Goal: Complete application form: Complete application form

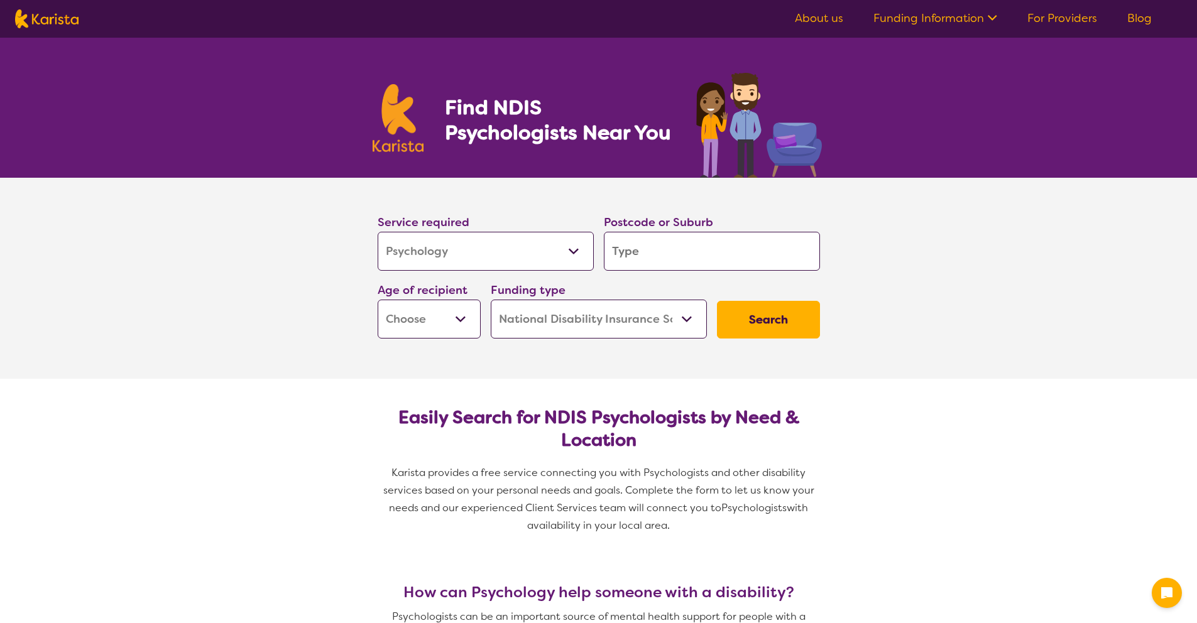
select select "Psychology"
select select "NDIS"
select select "Psychology"
select select "NDIS"
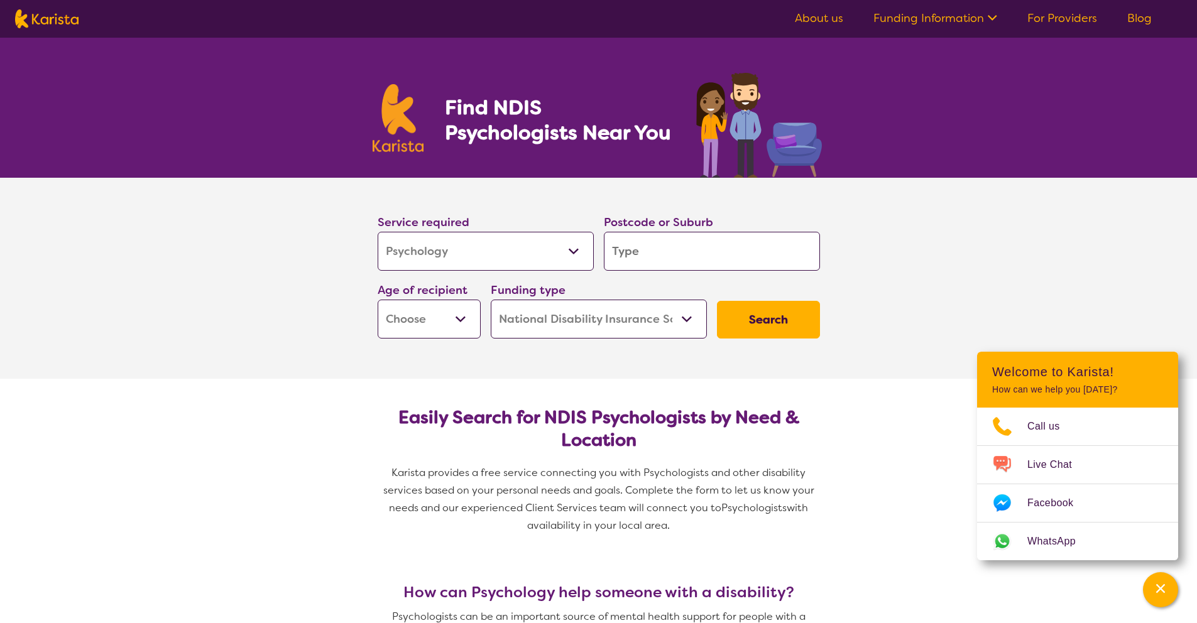
type input "3"
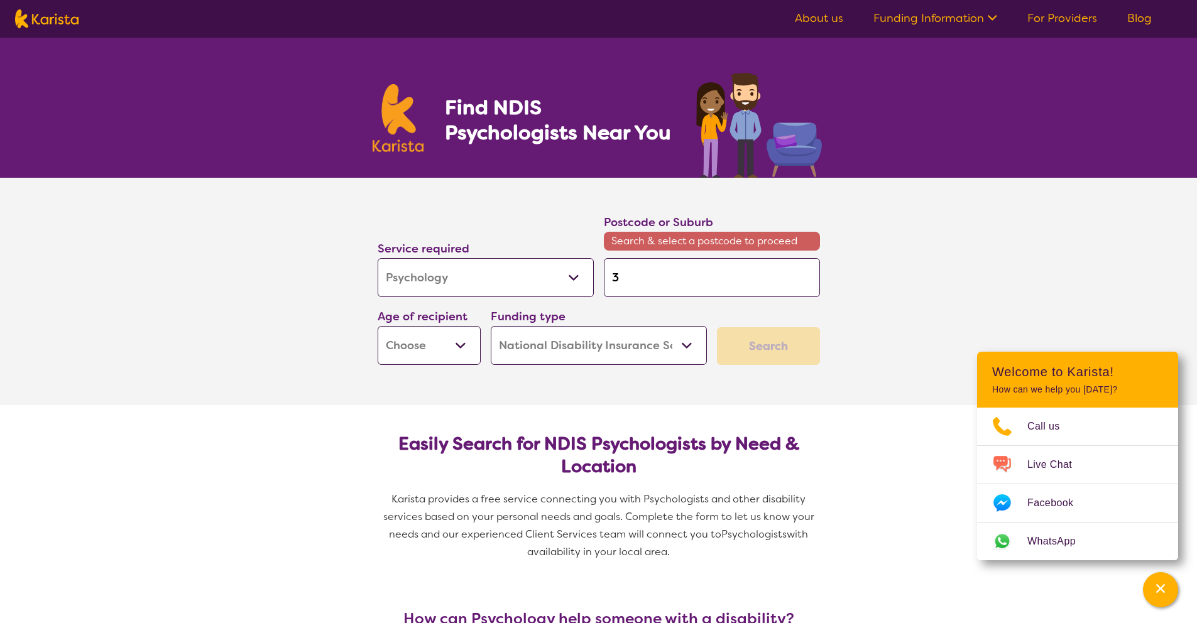
type input "30"
type input "301"
type input "3012"
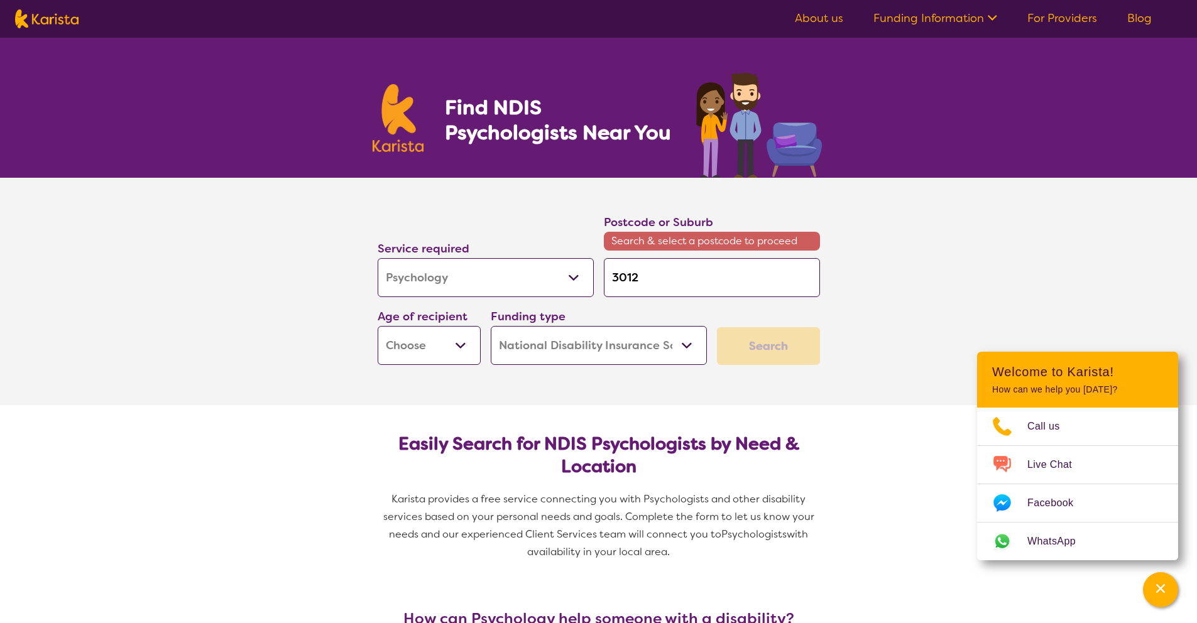
type input "3012"
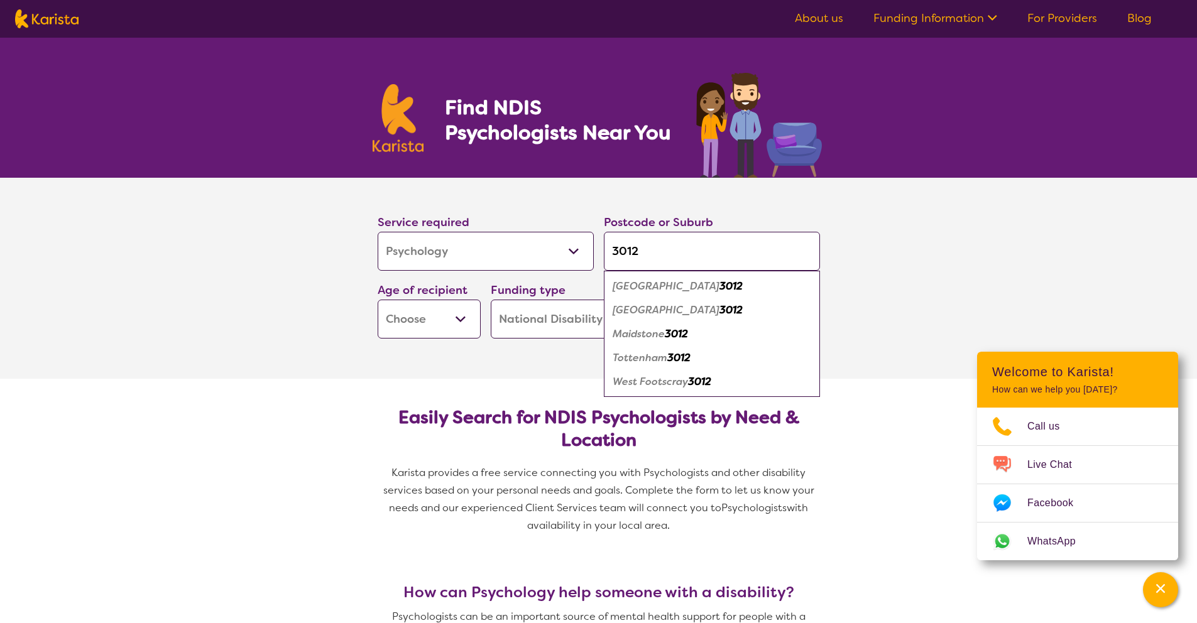
type input "3012"
click at [658, 333] on em "Maidstone" at bounding box center [638, 333] width 52 height 13
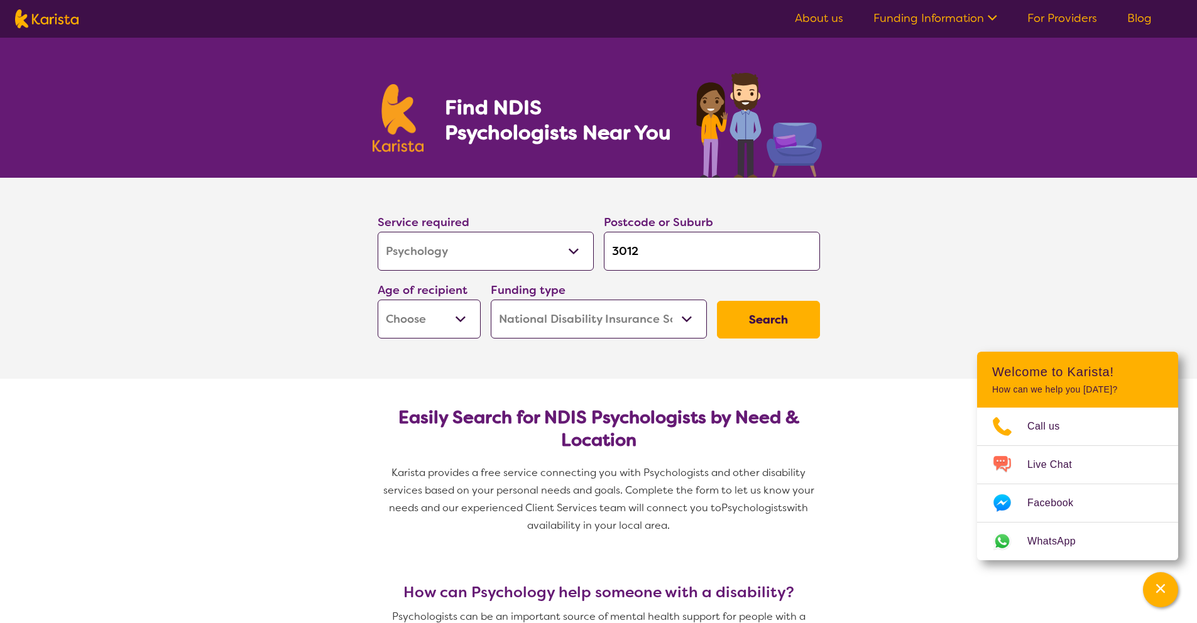
click at [428, 320] on select "Early Childhood - 0 to 9 Child - 10 to 11 Adolescent - 12 to 17 Adult - 18 to 6…" at bounding box center [429, 319] width 103 height 39
select select "AD"
click at [378, 300] on select "Early Childhood - 0 to 9 Child - 10 to 11 Adolescent - 12 to 17 Adult - 18 to 6…" at bounding box center [429, 319] width 103 height 39
select select "AD"
click at [779, 325] on button "Search" at bounding box center [768, 320] width 103 height 38
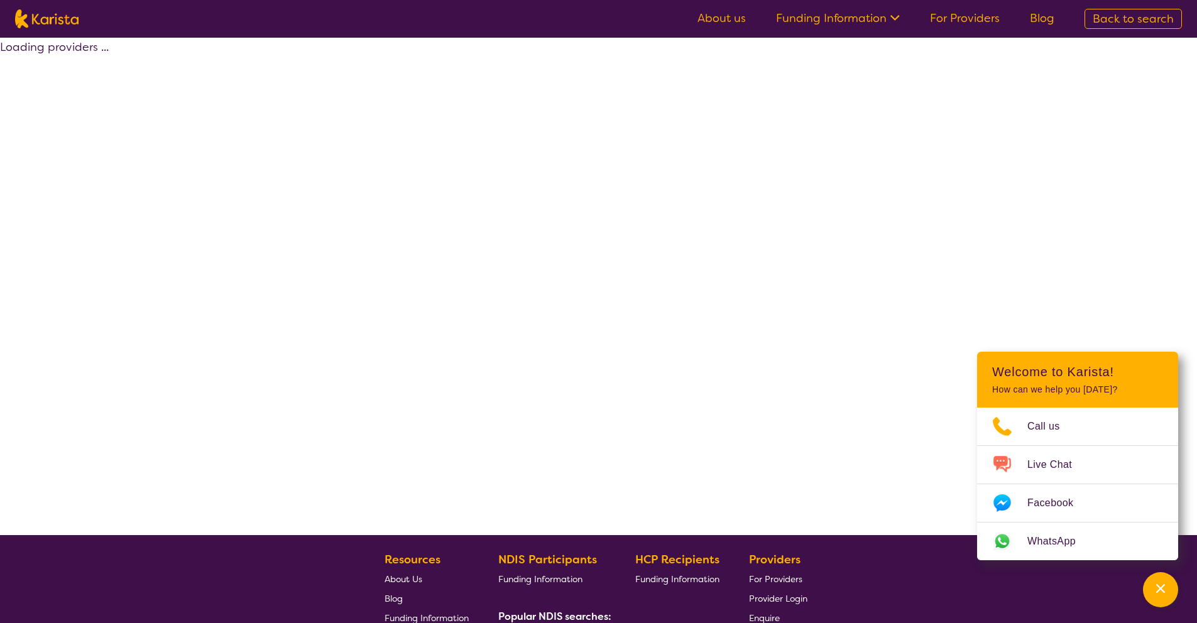
select select "by_score"
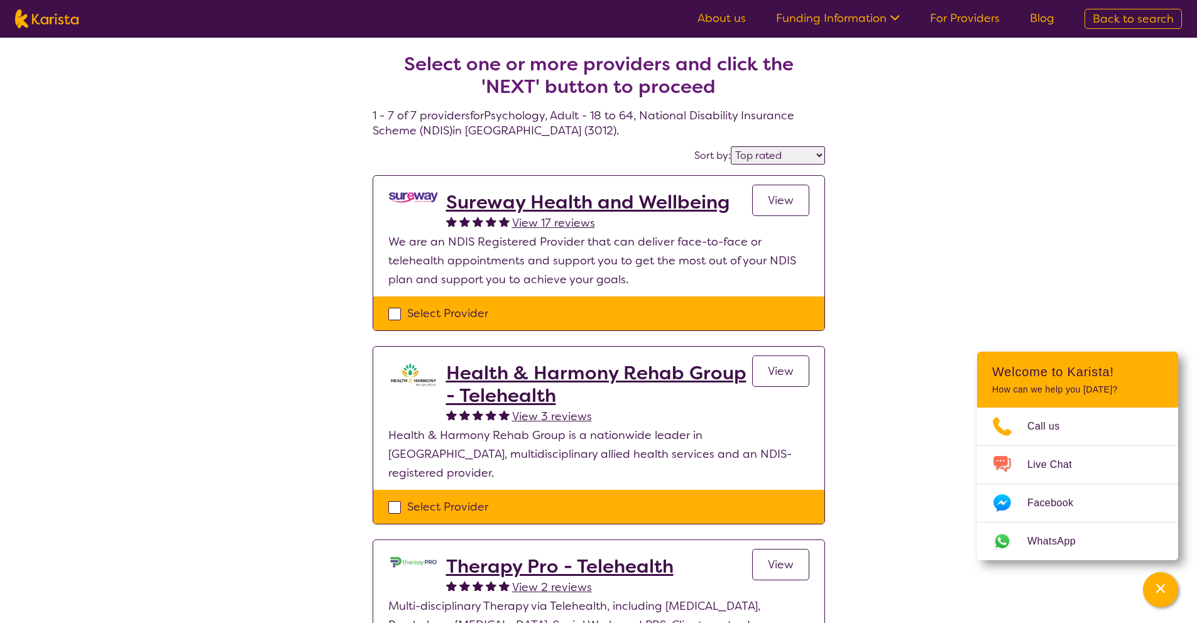
click at [770, 201] on span "View" at bounding box center [781, 200] width 26 height 15
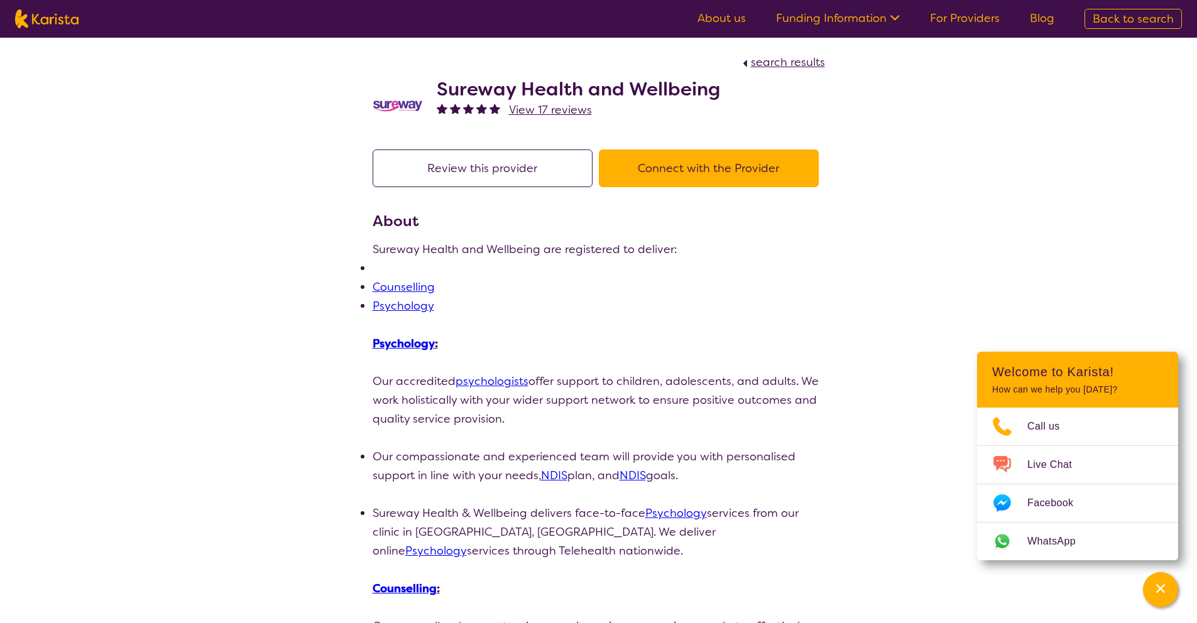
drag, startPoint x: 402, startPoint y: 308, endPoint x: 415, endPoint y: 310, distance: 13.4
click at [403, 308] on link "Psychology" at bounding box center [403, 305] width 62 height 15
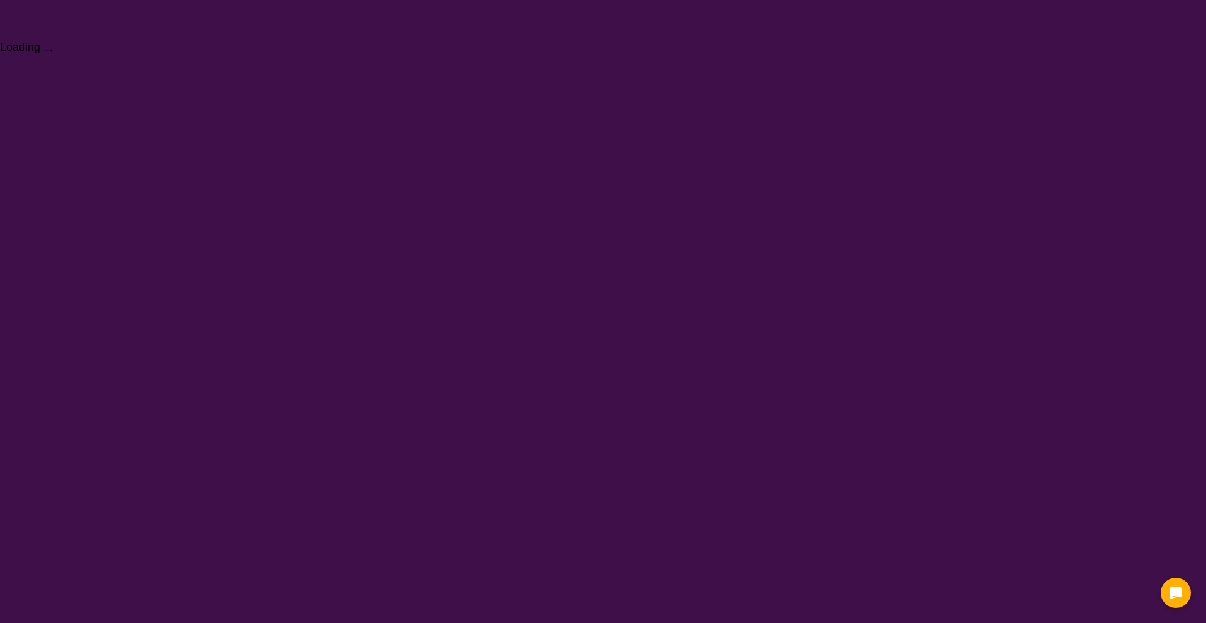
select select "Psychology"
select select "AD"
select select "NDIS"
select select "Psychology"
select select "AD"
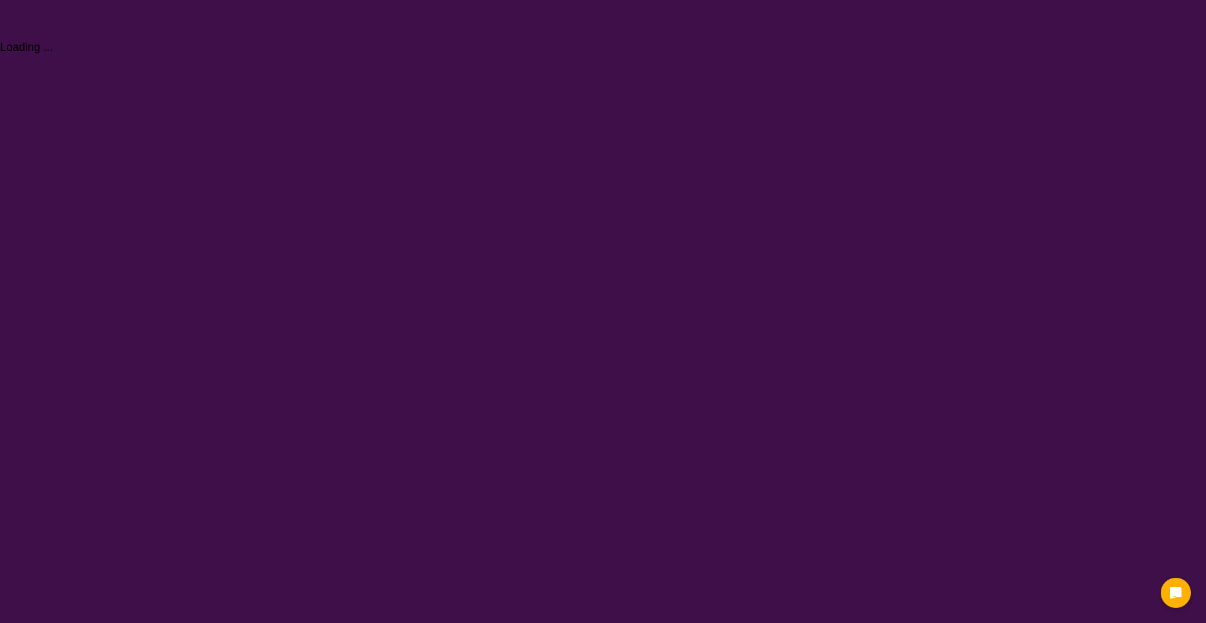
select select "NDIS"
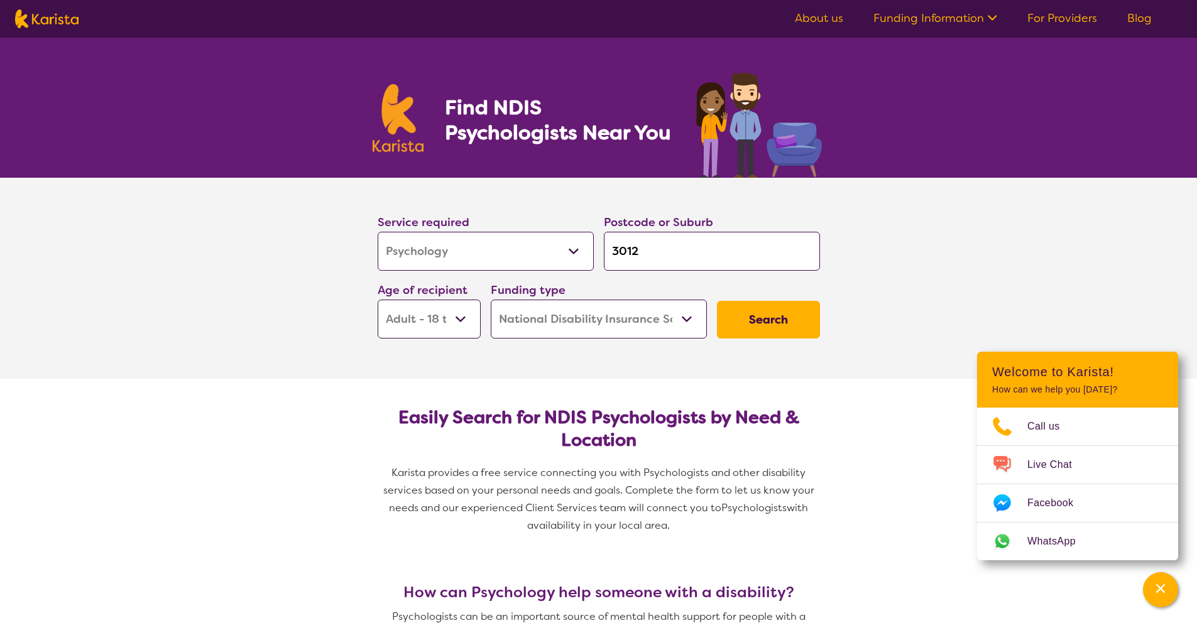
click at [769, 317] on button "Search" at bounding box center [768, 320] width 103 height 38
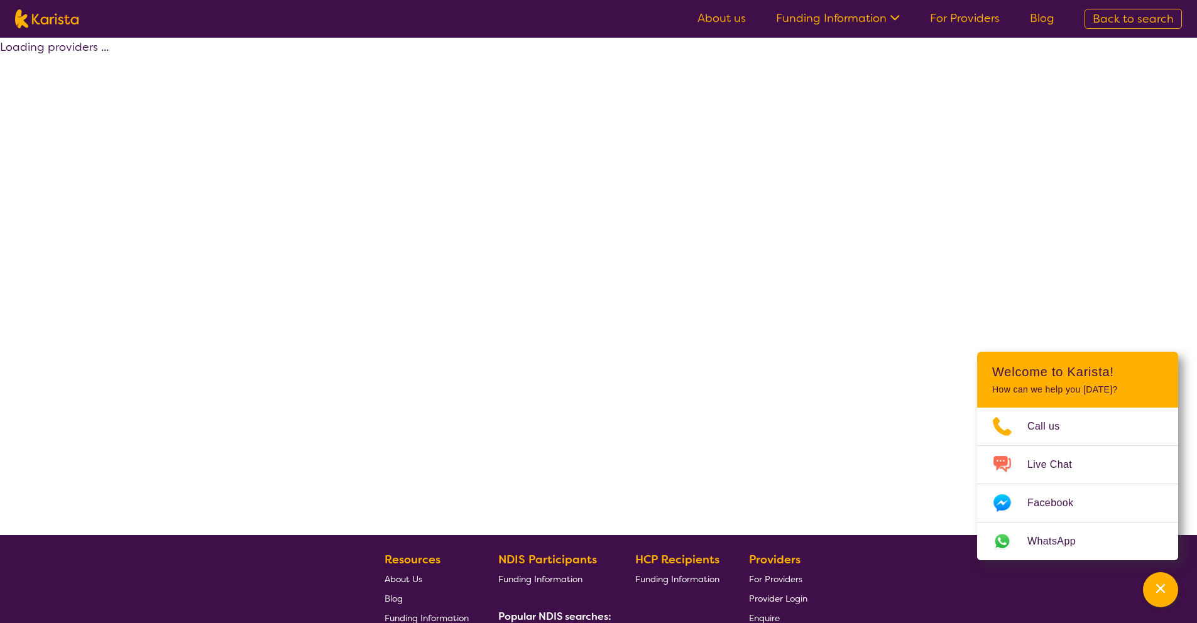
select select "by_score"
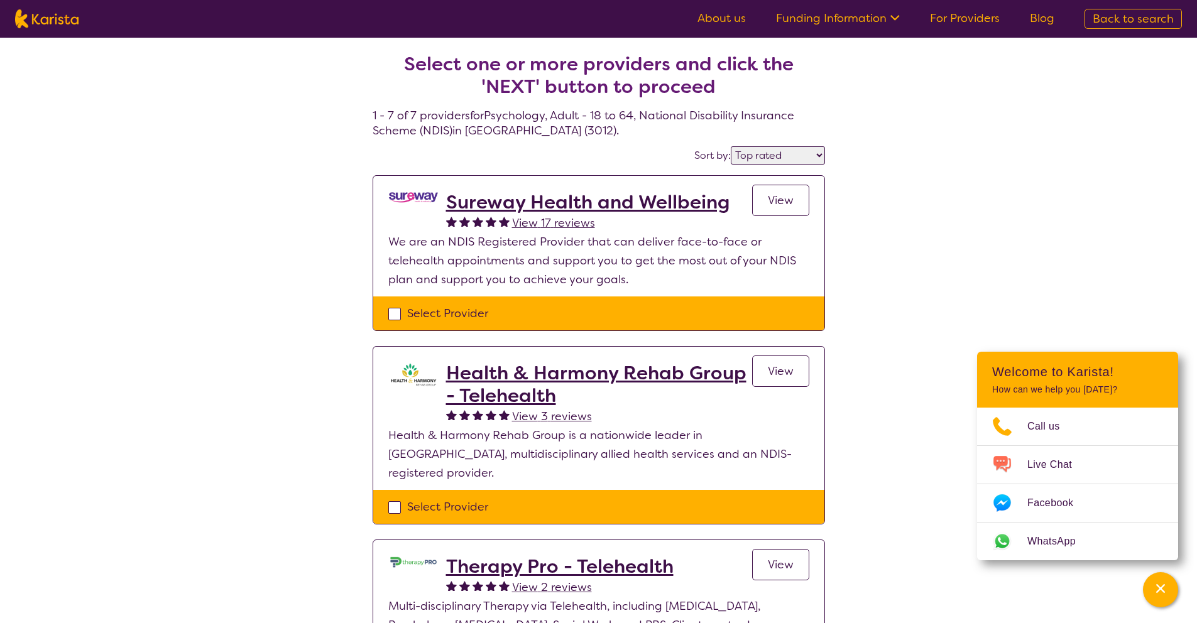
drag, startPoint x: 560, startPoint y: 225, endPoint x: 620, endPoint y: 243, distance: 62.2
click at [560, 225] on span "View 17 reviews" at bounding box center [553, 222] width 83 height 15
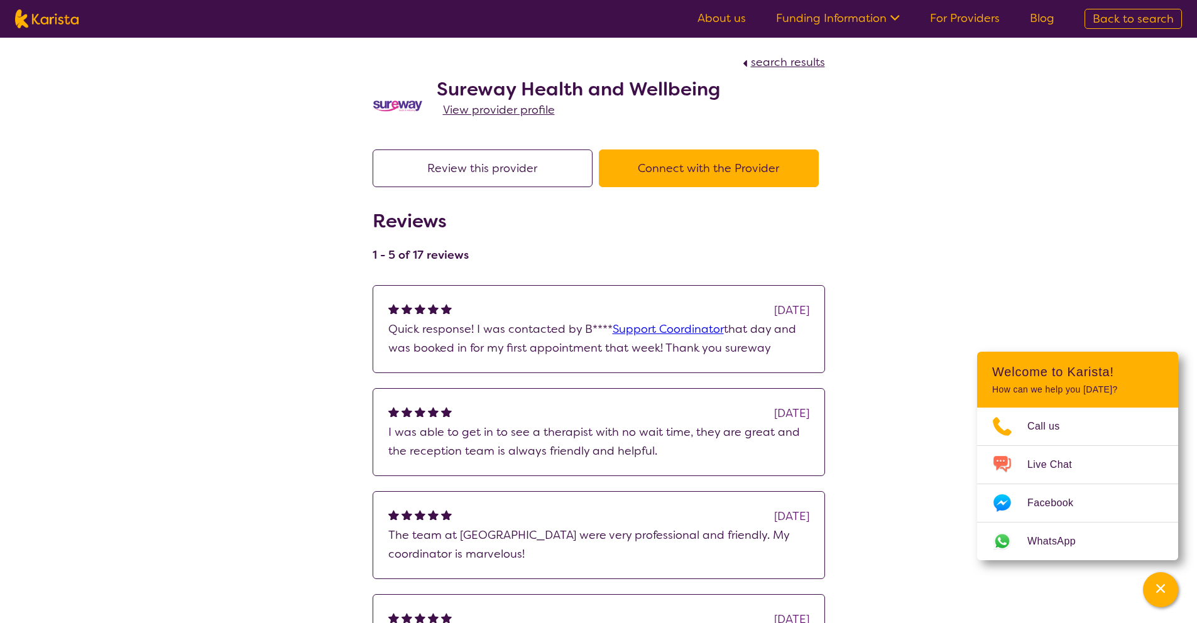
click at [692, 173] on button "Connect with the Provider" at bounding box center [709, 168] width 220 height 38
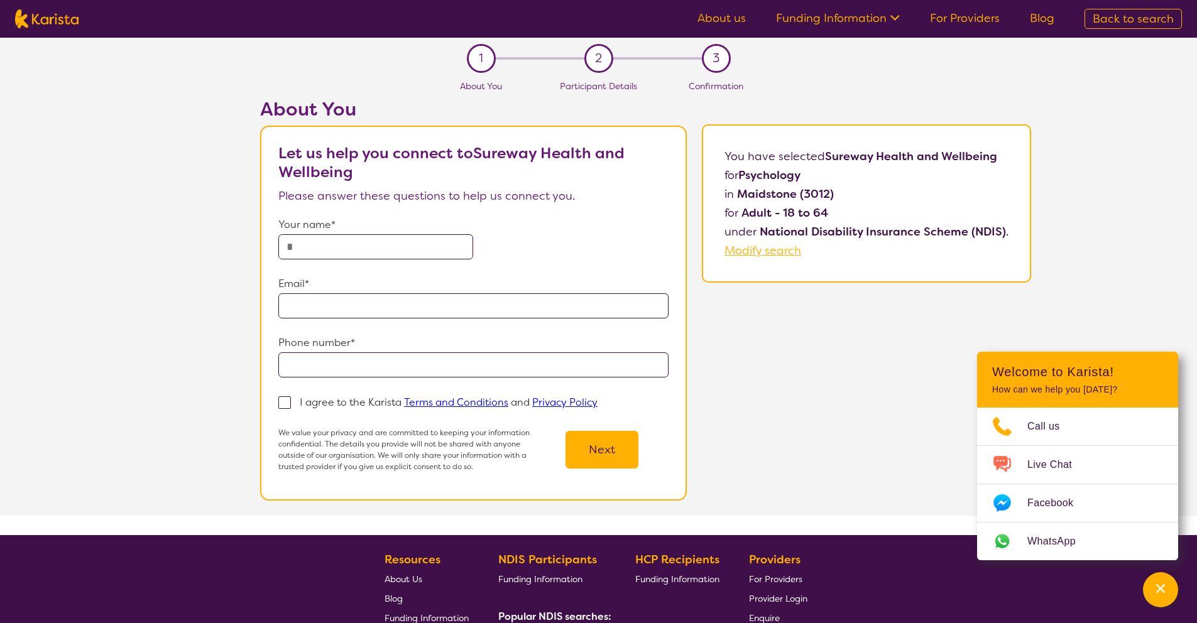
click at [391, 252] on input "text" at bounding box center [375, 246] width 195 height 25
type input "**********"
click at [328, 307] on input "email" at bounding box center [473, 305] width 390 height 25
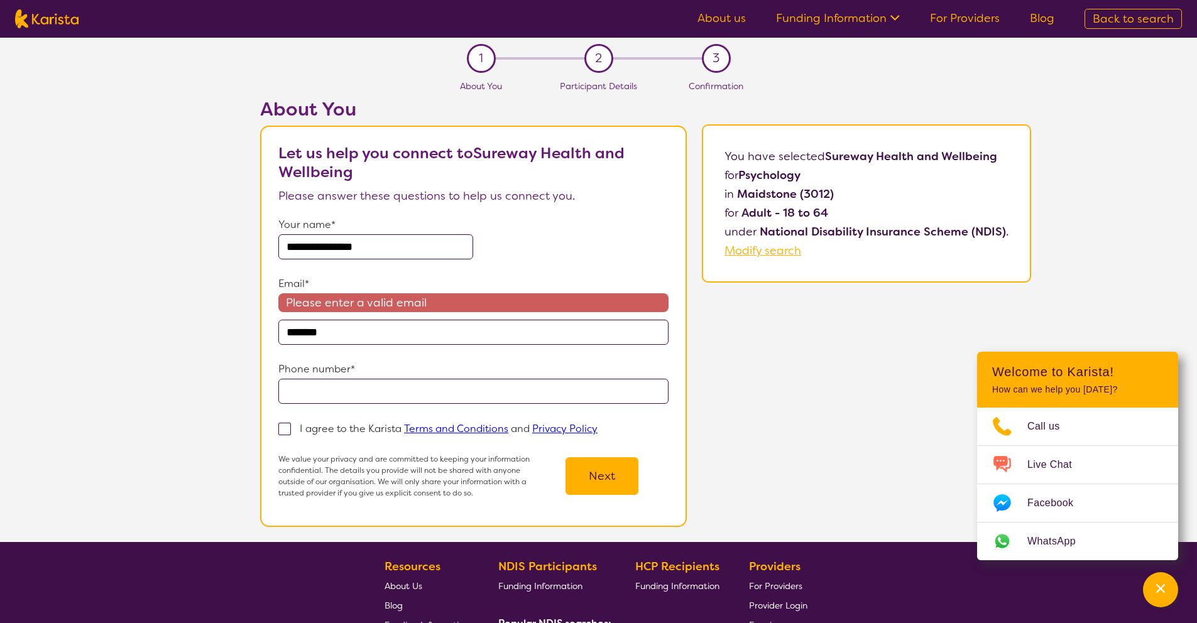
type input "**********"
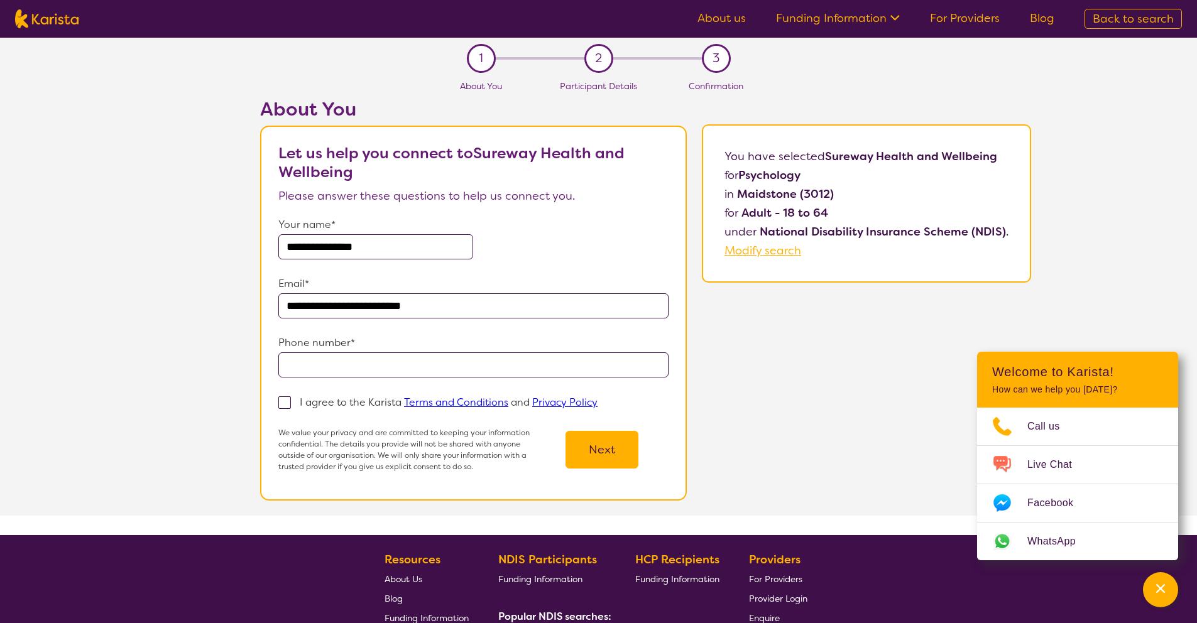
click at [433, 372] on input "tel" at bounding box center [473, 364] width 390 height 25
type input "**********"
drag, startPoint x: 291, startPoint y: 404, endPoint x: 305, endPoint y: 339, distance: 66.3
click at [290, 404] on span at bounding box center [284, 402] width 13 height 13
click at [597, 404] on input "I agree to the Karista Terms and Conditions and Privacy Policy" at bounding box center [601, 402] width 8 height 8
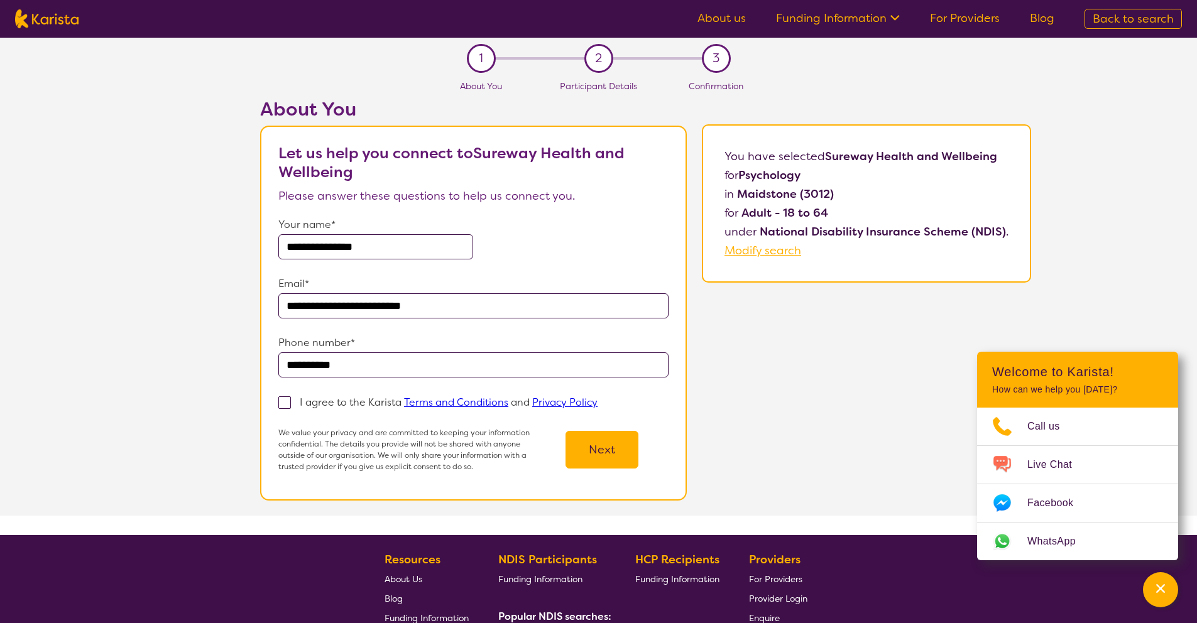
checkbox input "true"
click at [621, 451] on button "Next" at bounding box center [601, 450] width 73 height 38
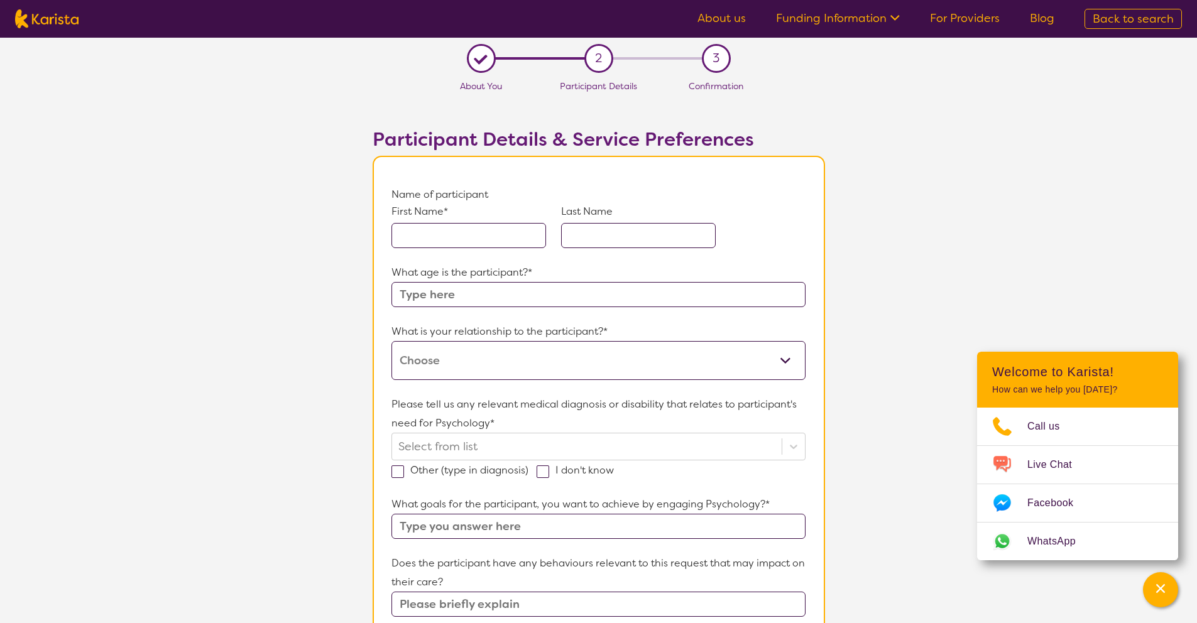
click at [428, 243] on input "text" at bounding box center [468, 235] width 155 height 25
type input "Mark"
click at [591, 234] on input "text" at bounding box center [638, 235] width 155 height 25
type input "[PERSON_NAME]"
click at [465, 298] on input "text" at bounding box center [597, 294] width 413 height 25
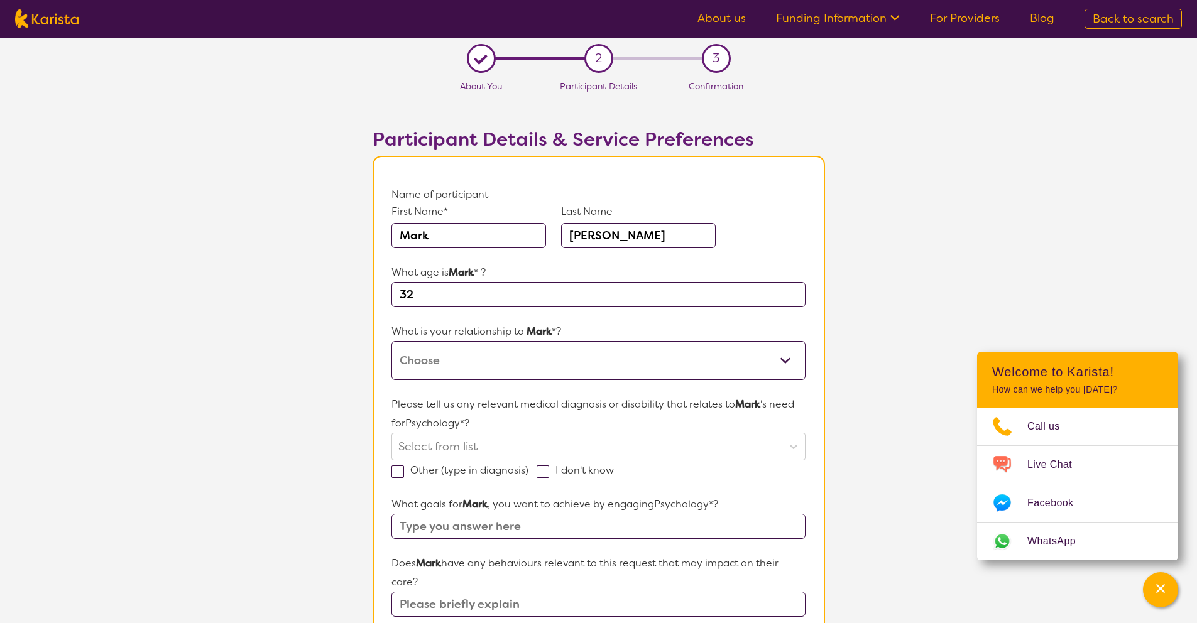
type input "32"
click at [468, 360] on select "This request is for myself I am their parent I am their child I am their spouse…" at bounding box center [597, 360] width 413 height 39
select select "I am their Support Coordinator"
click at [391, 341] on select "This request is for myself I am their parent I am their child I am their spouse…" at bounding box center [597, 360] width 413 height 39
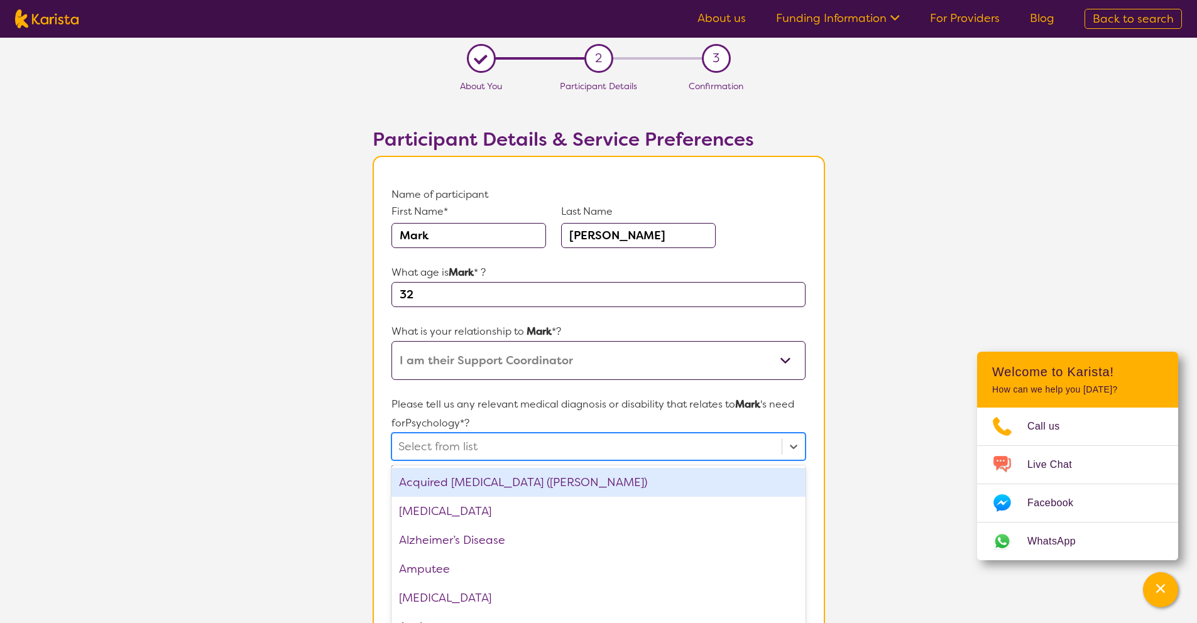
scroll to position [36, 0]
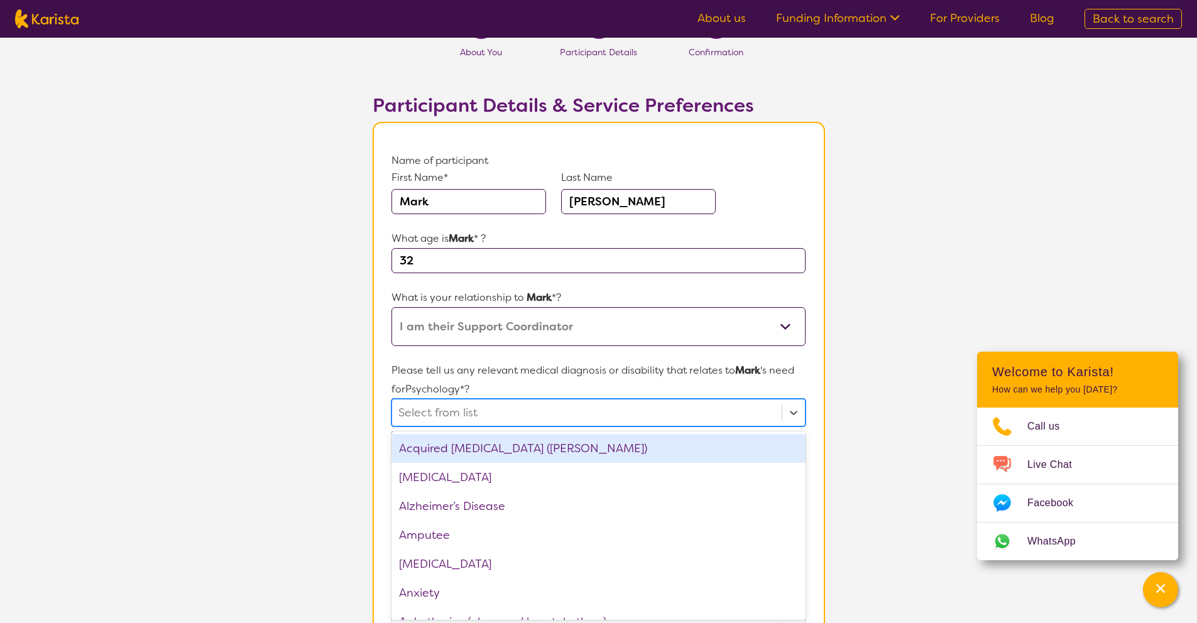
click at [512, 426] on div "option Acquired [MEDICAL_DATA] (ABI) focused, 1 of 75. 75 results available. Us…" at bounding box center [597, 413] width 413 height 28
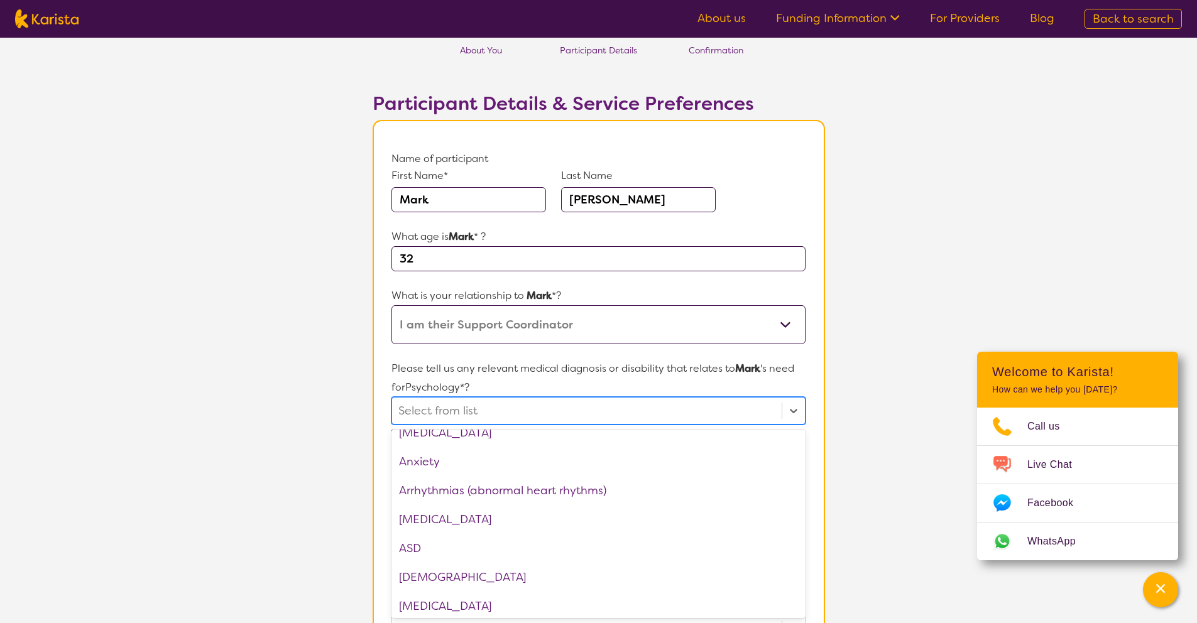
scroll to position [170, 0]
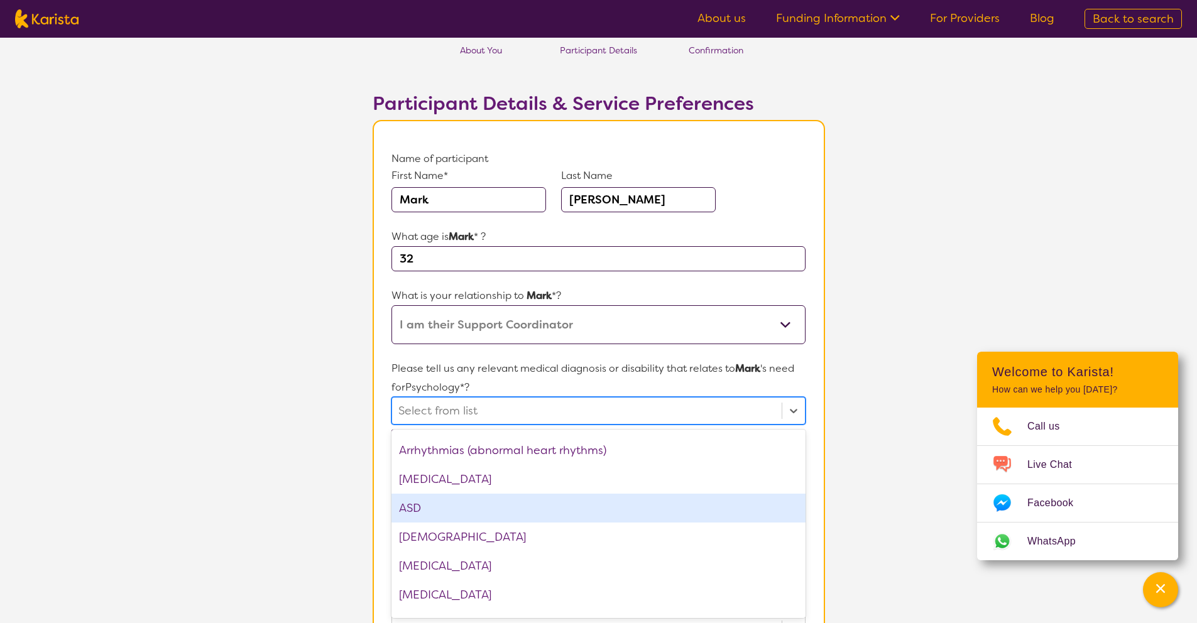
click at [581, 515] on div "ASD" at bounding box center [597, 508] width 413 height 29
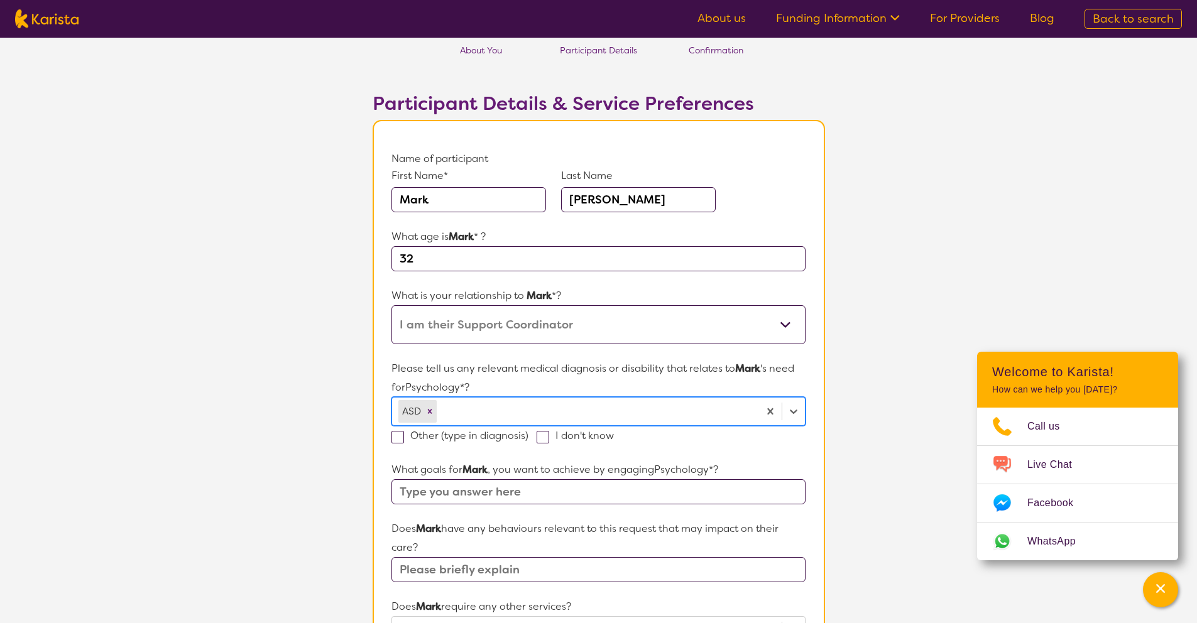
click at [430, 410] on icon "Remove ASD" at bounding box center [430, 411] width 4 height 4
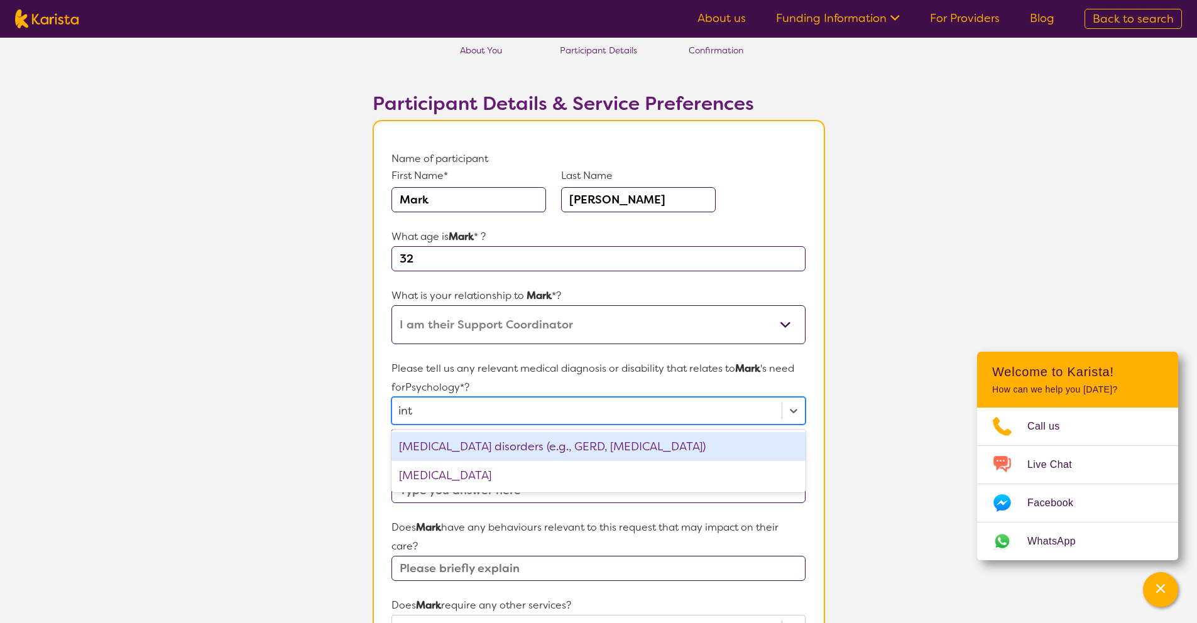
type input "inte"
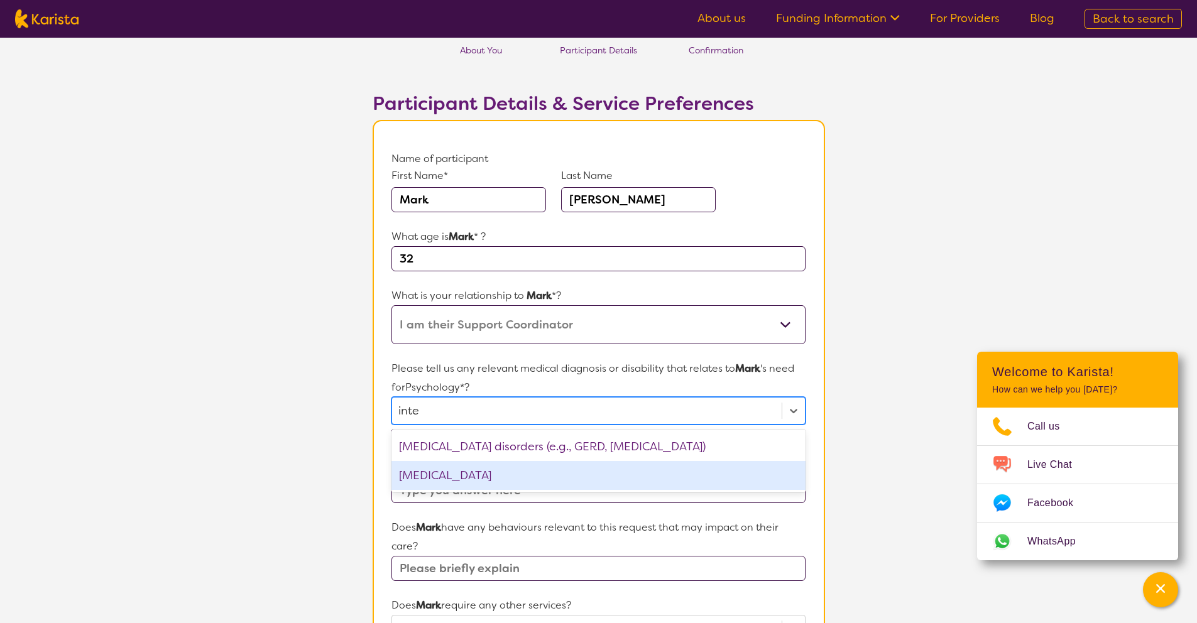
click at [486, 480] on div "[MEDICAL_DATA]" at bounding box center [597, 475] width 413 height 29
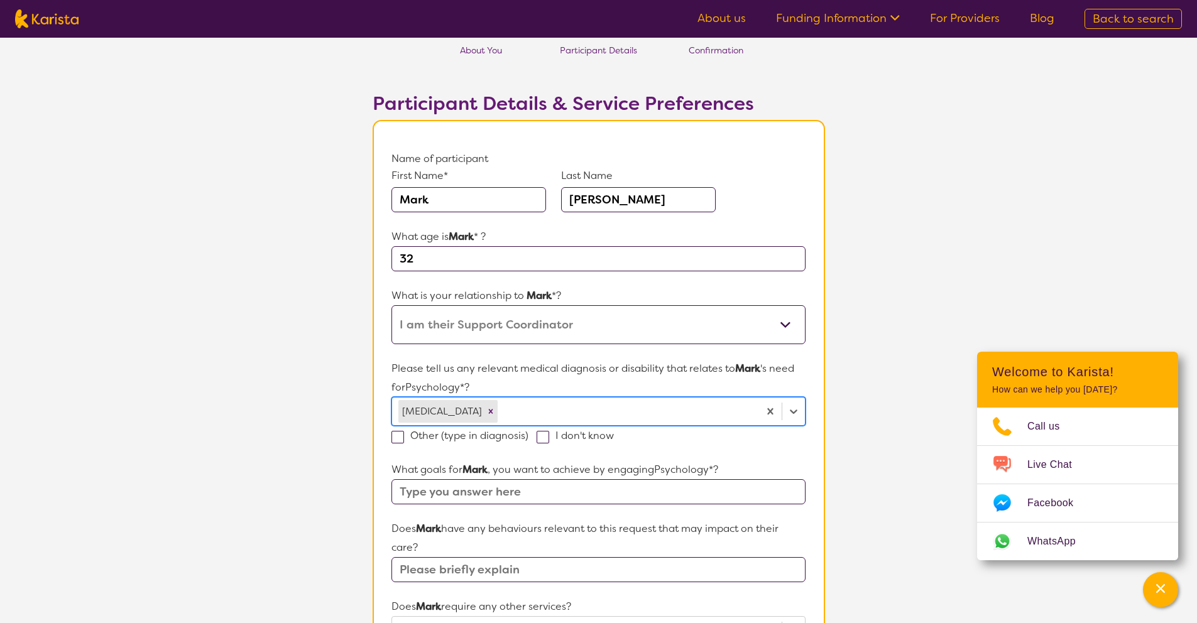
click at [394, 492] on input "text" at bounding box center [597, 491] width 413 height 25
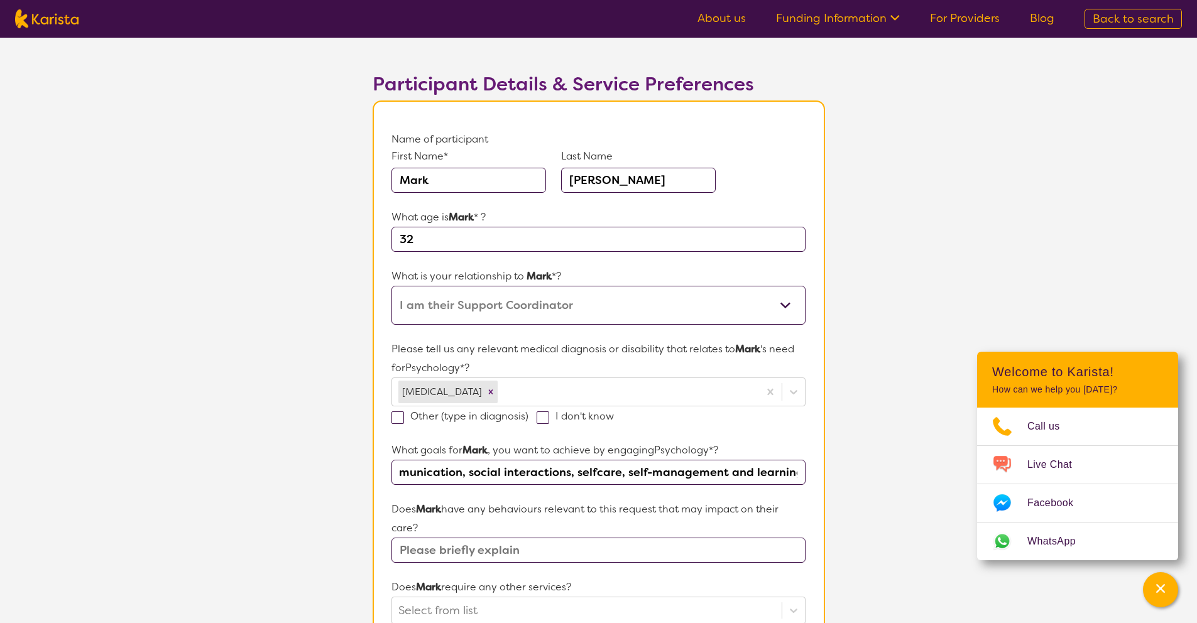
scroll to position [149, 0]
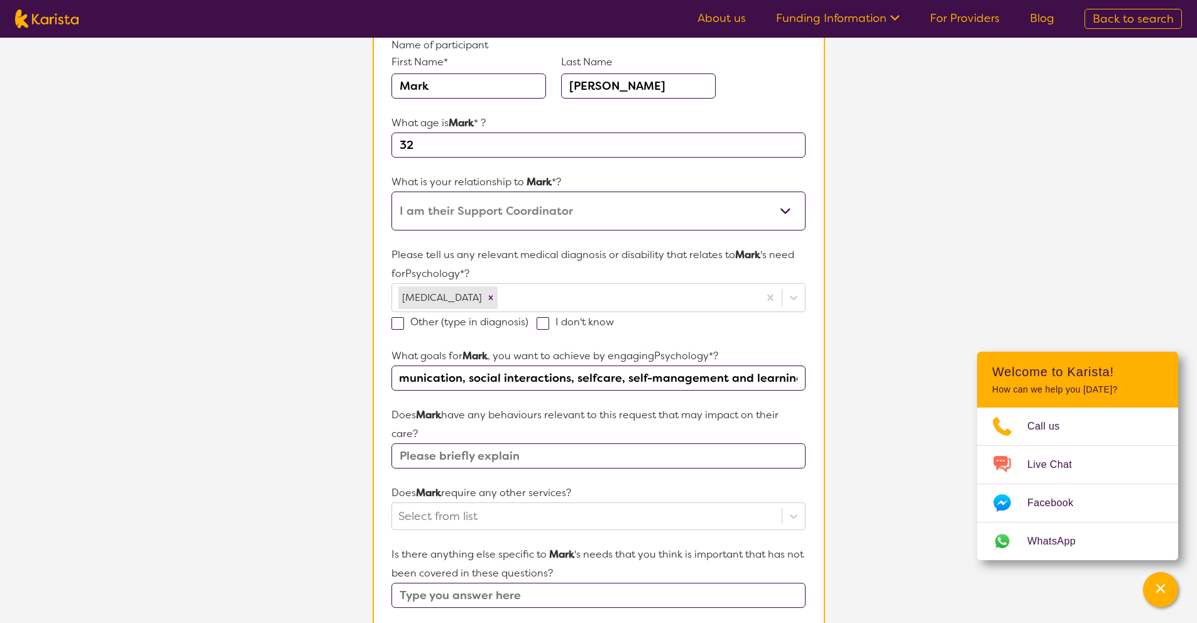
type input "Improve motivation to engage in mobility, communication, social interactions, s…"
click at [454, 456] on input "text" at bounding box center [597, 455] width 413 height 25
type input "N/A"
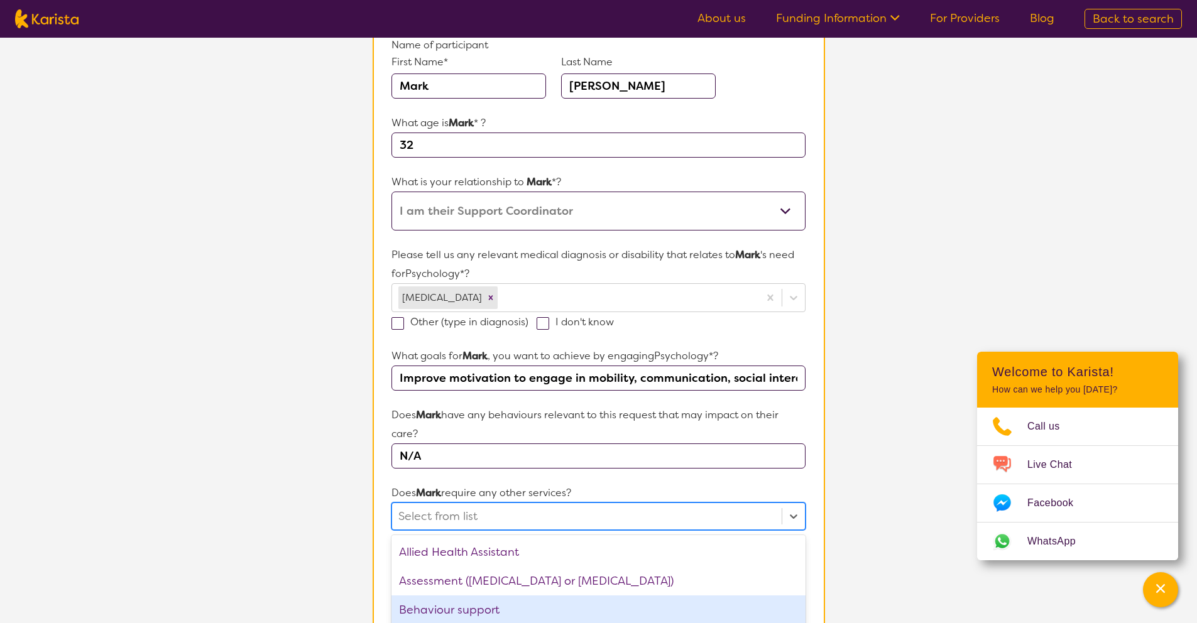
click at [482, 518] on div "option Behaviour support focused, 3 of 21. 21 results available. Use Up and Dow…" at bounding box center [597, 516] width 413 height 28
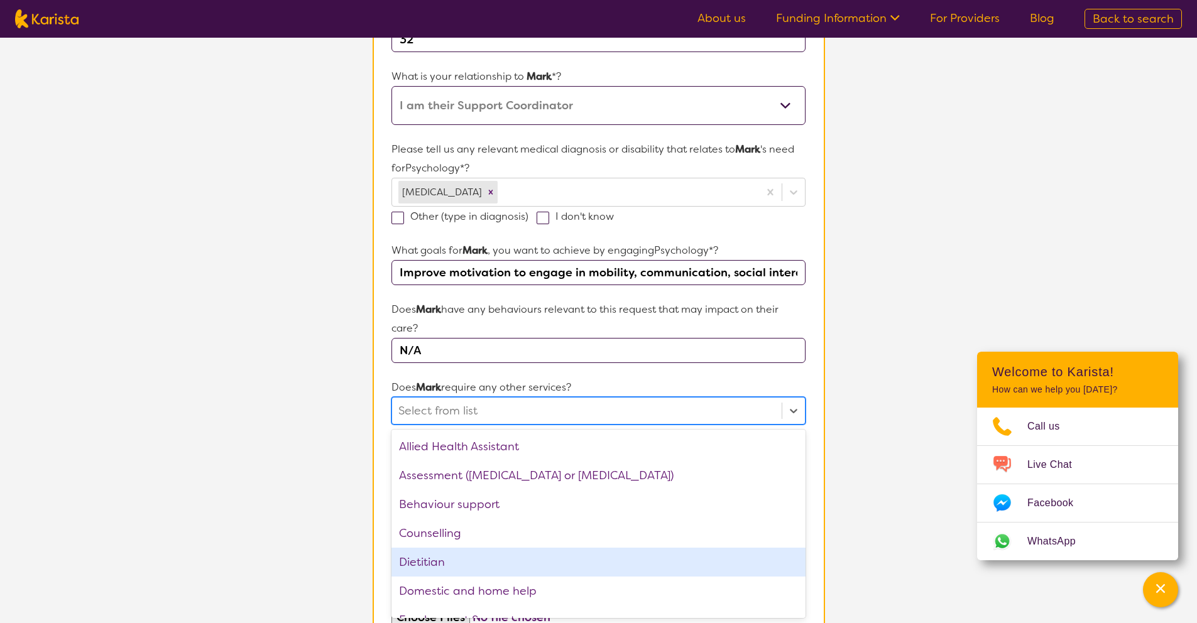
scroll to position [261, 0]
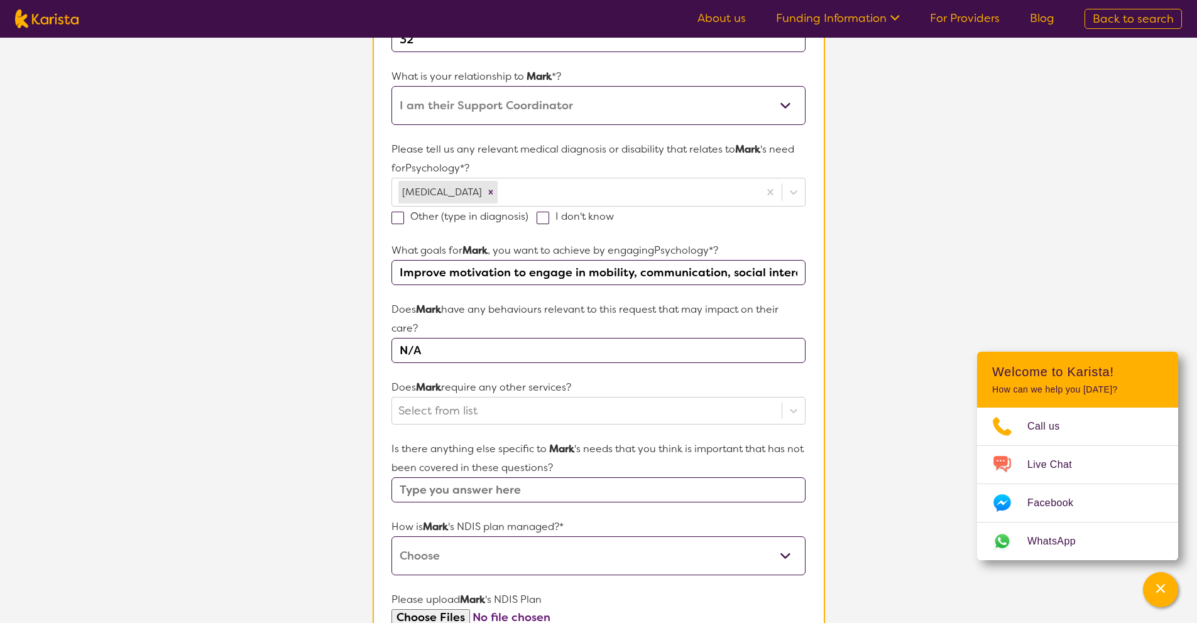
click at [300, 480] on section "L About You 2 Participant Details 3 Confirmation Participant Details & Service …" at bounding box center [598, 337] width 1197 height 1109
click at [446, 489] on input "text" at bounding box center [597, 489] width 413 height 25
type input "N/A"
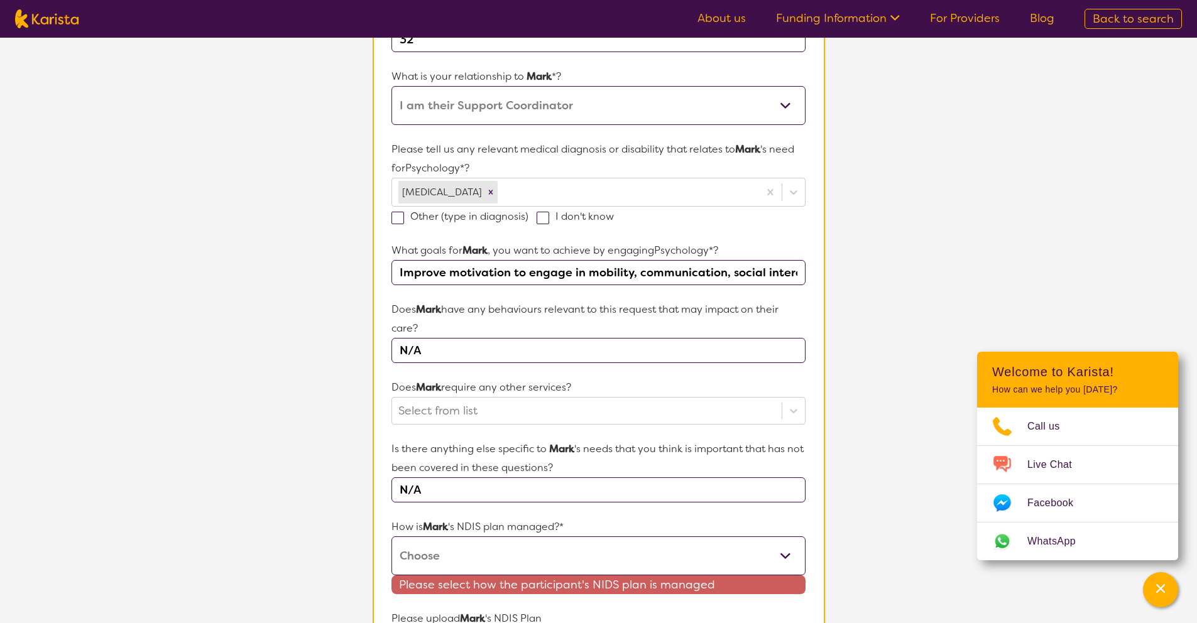
click at [467, 546] on select "Self-managed NDIS plan Managed by a registered plan management provider (not th…" at bounding box center [597, 555] width 413 height 39
select select "Plan Managed"
click at [391, 536] on select "Self-managed NDIS plan Managed by a registered plan management provider (not th…" at bounding box center [597, 555] width 413 height 39
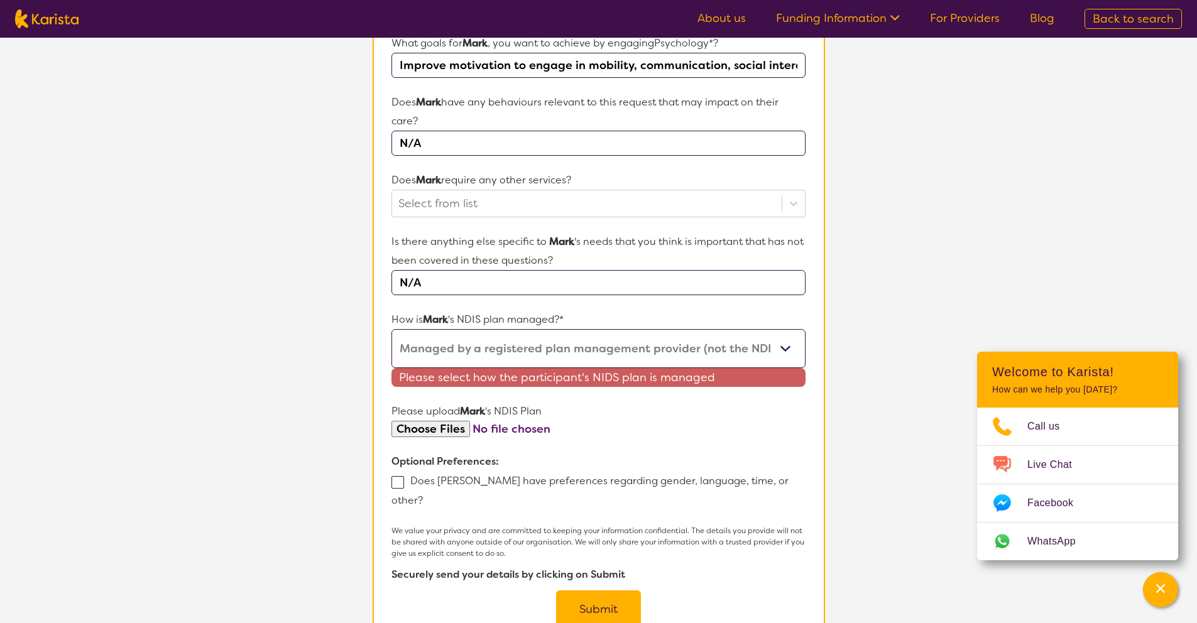
scroll to position [479, 0]
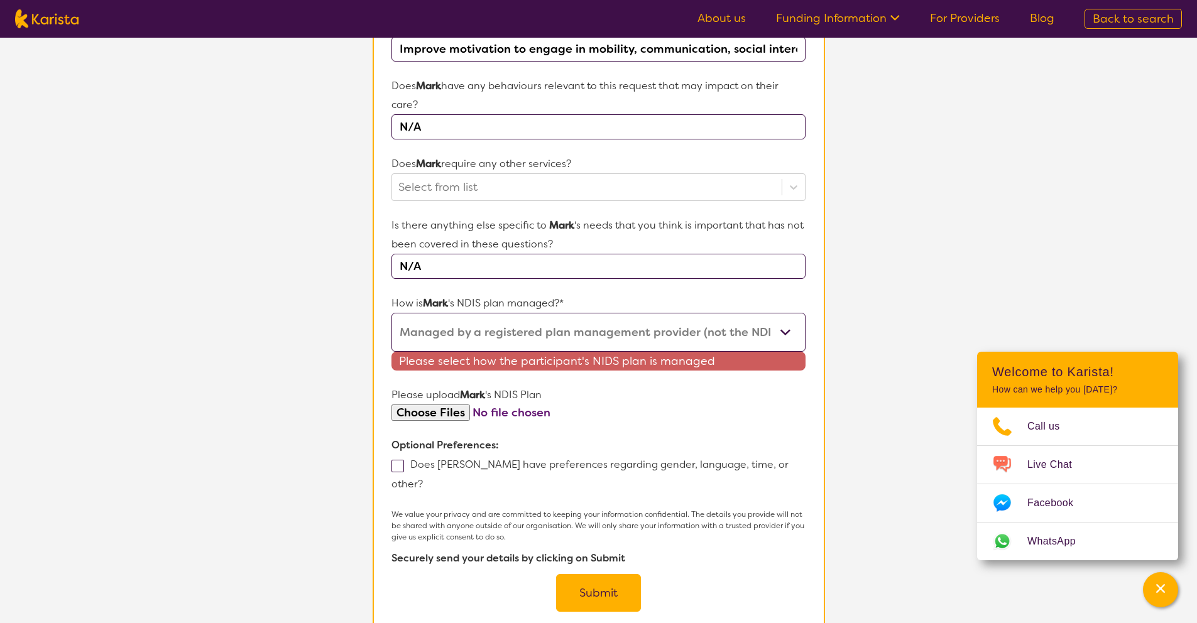
click at [524, 338] on select "Self-managed NDIS plan Managed by a registered plan management provider (not th…" at bounding box center [597, 332] width 413 height 39
click at [391, 313] on select "Self-managed NDIS plan Managed by a registered plan management provider (not th…" at bounding box center [597, 332] width 413 height 39
click at [464, 332] on select "Self-managed NDIS plan Managed by a registered plan management provider (not th…" at bounding box center [597, 332] width 413 height 39
click at [391, 313] on select "Self-managed NDIS plan Managed by a registered plan management provider (not th…" at bounding box center [597, 332] width 413 height 39
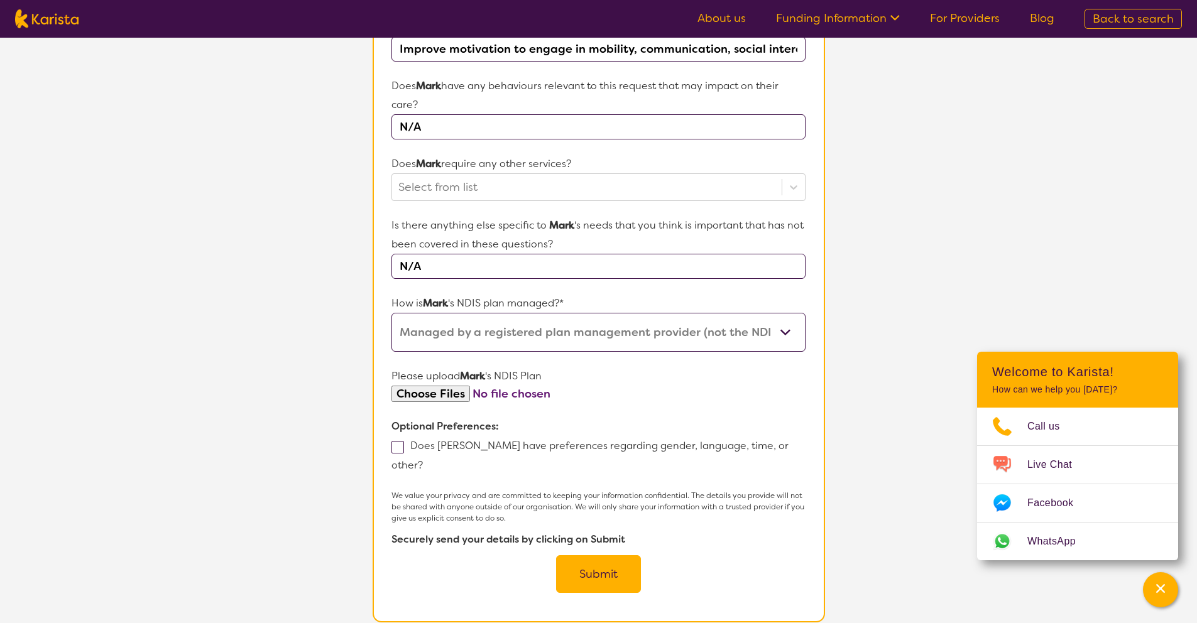
click at [449, 398] on input "file" at bounding box center [597, 394] width 413 height 17
type input "C:\fakepath\[PERSON_NAME], Plan.pdf"
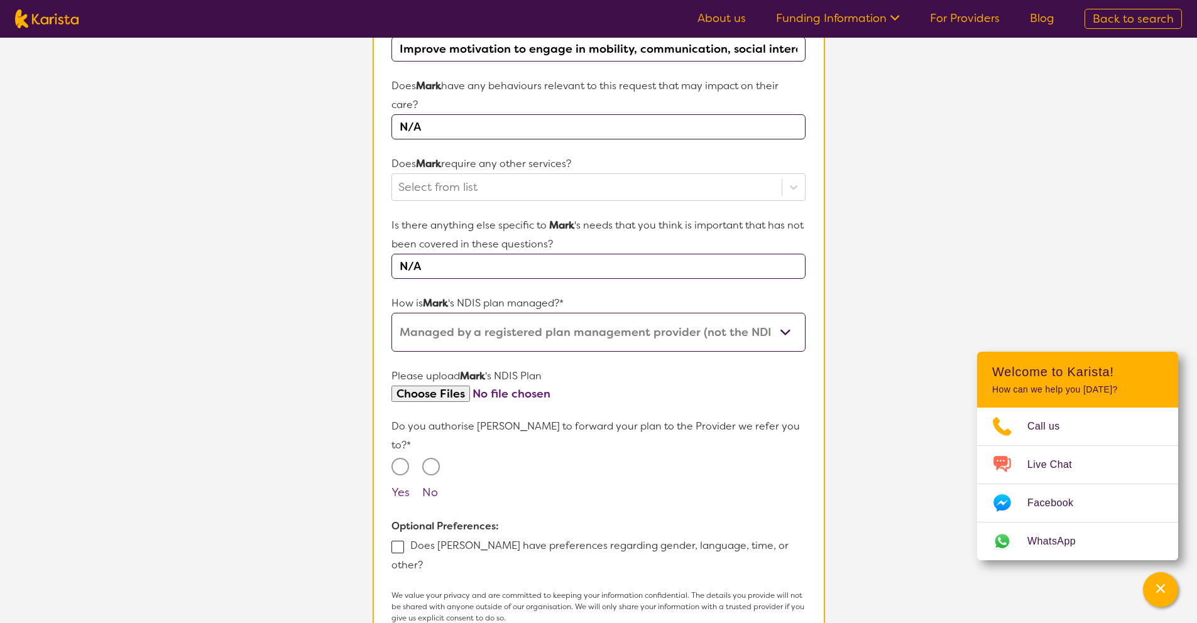
click at [396, 458] on input "Yes" at bounding box center [400, 467] width 18 height 18
radio input "true"
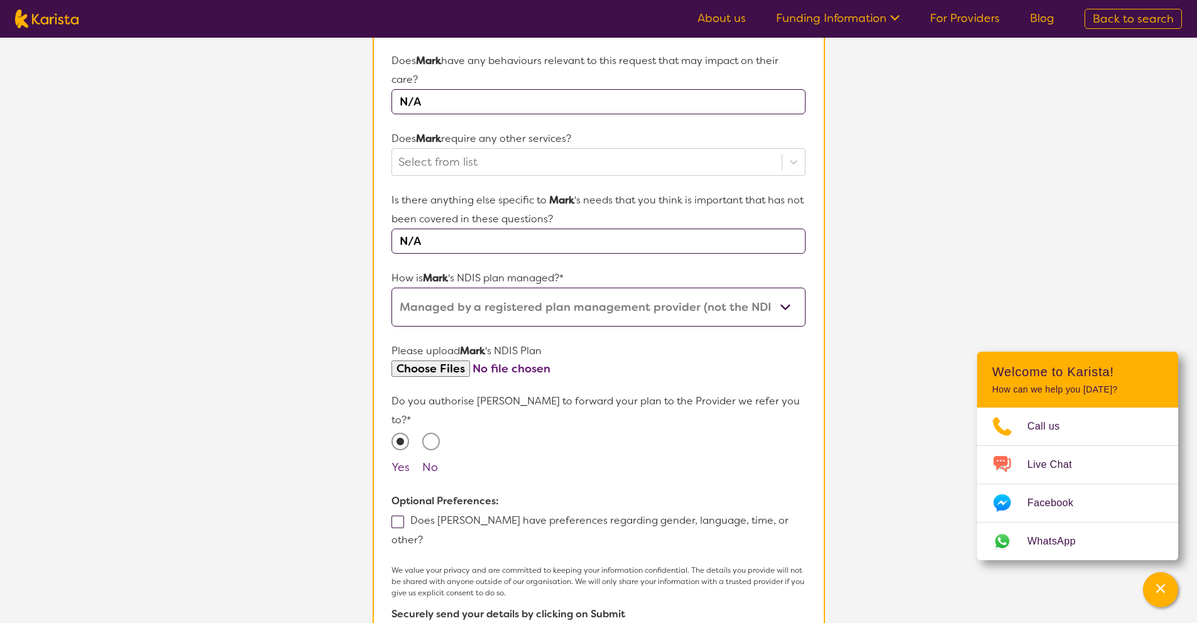
scroll to position [573, 0]
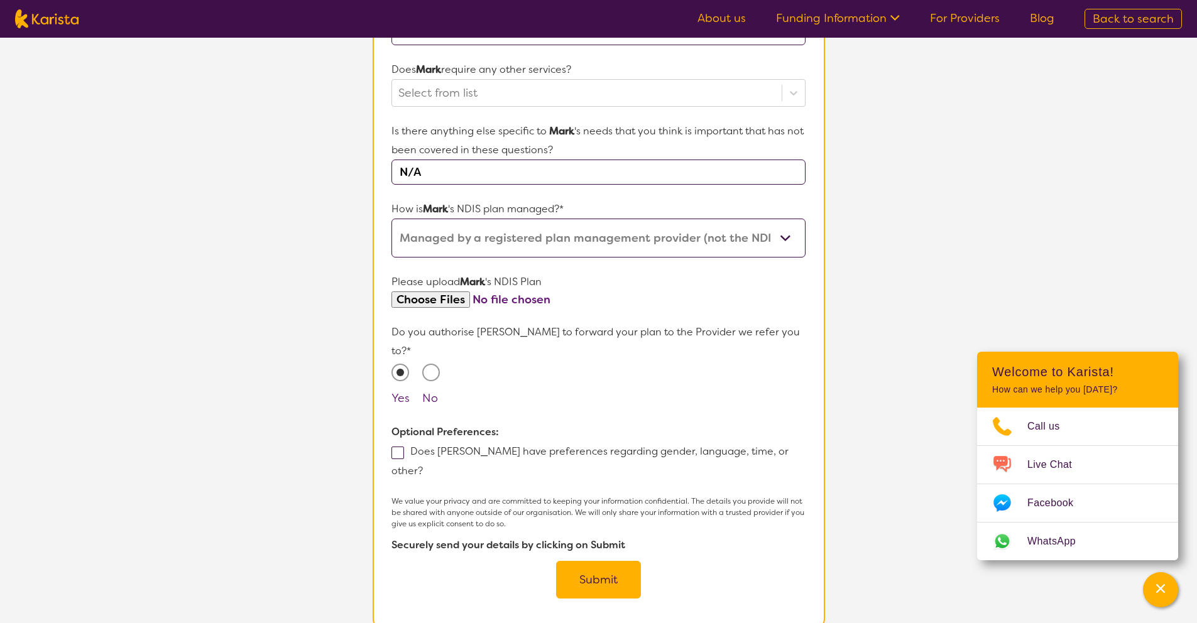
click at [603, 561] on button "Submit" at bounding box center [598, 580] width 85 height 38
